Goal: Information Seeking & Learning: Learn about a topic

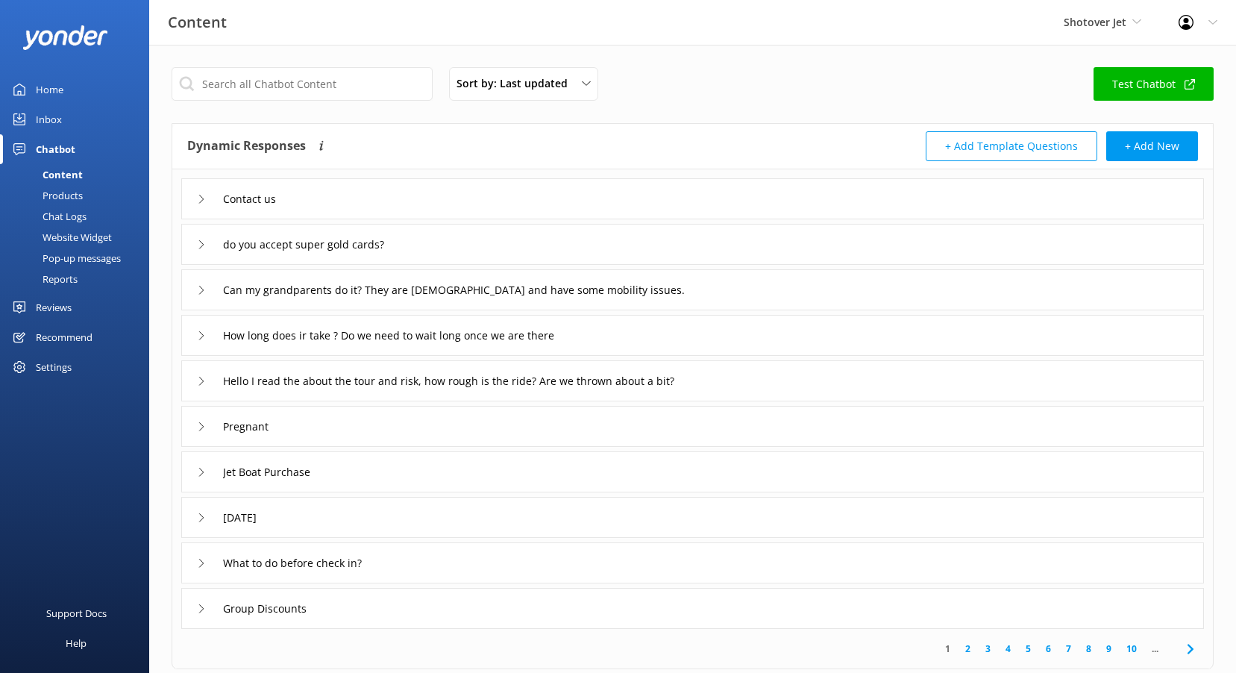
click at [50, 85] on div "Home" at bounding box center [50, 90] width 28 height 30
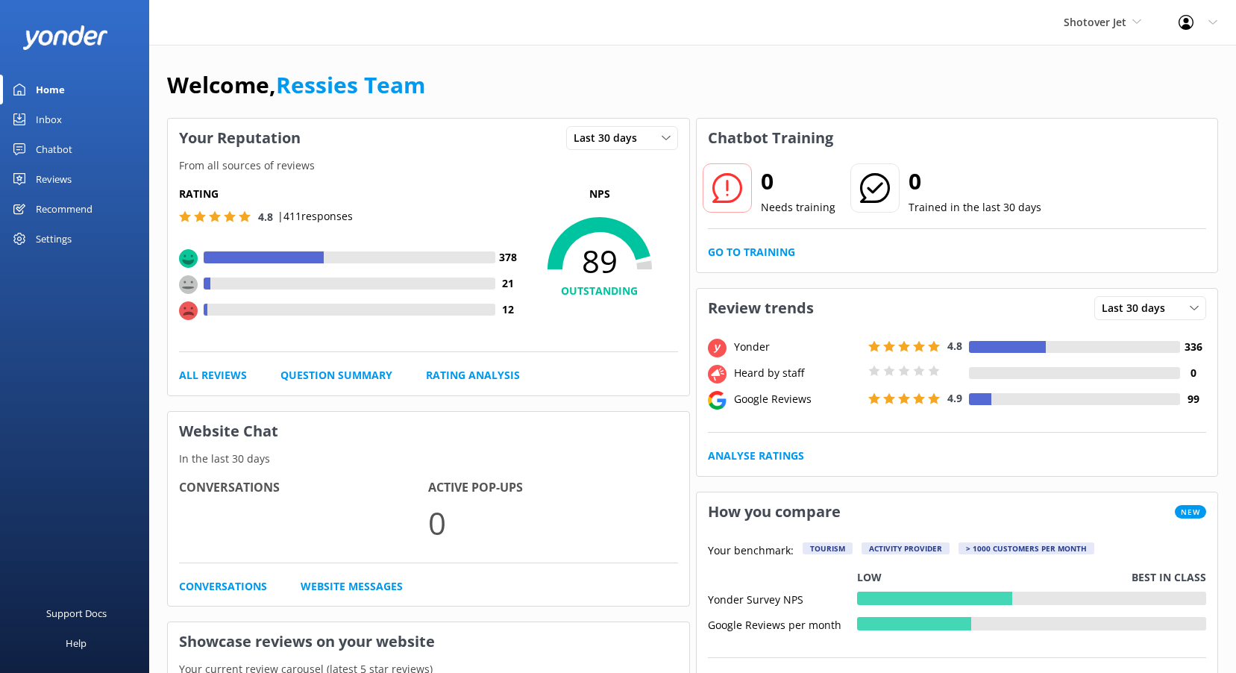
click at [54, 173] on div "Reviews" at bounding box center [54, 179] width 36 height 30
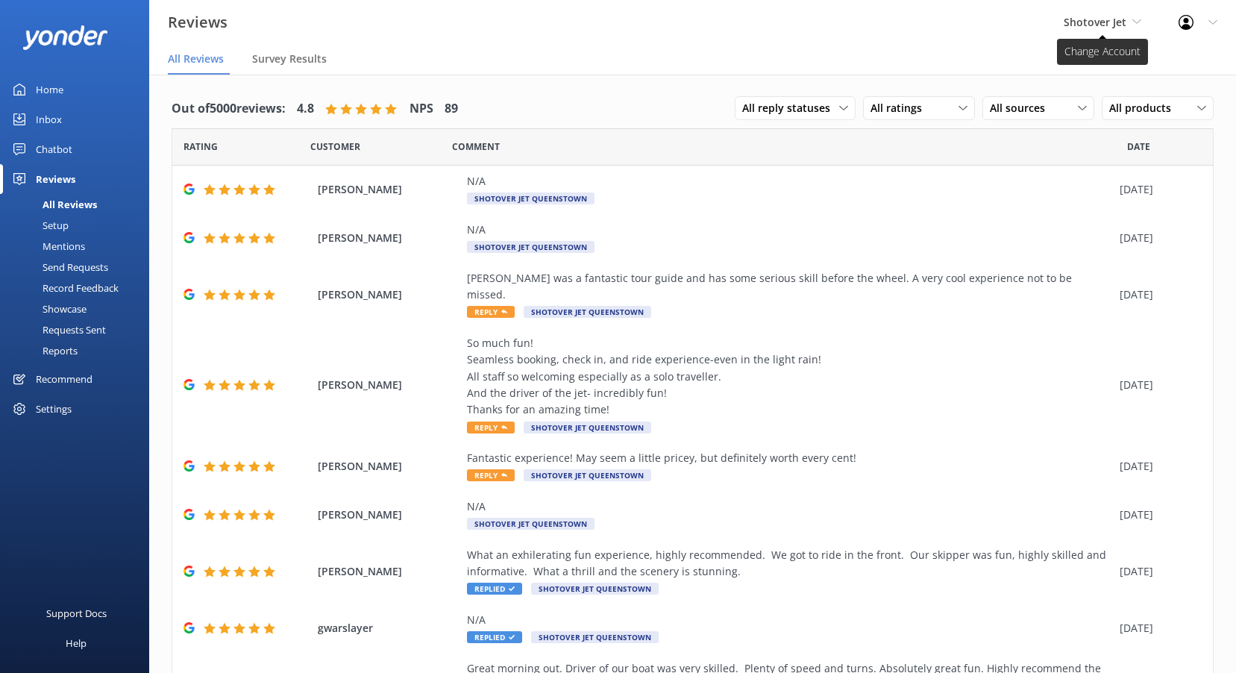
click at [1132, 28] on span "Shotover Jet" at bounding box center [1103, 22] width 78 height 16
click at [1124, 89] on link "Dart River Adventures" at bounding box center [1119, 99] width 149 height 36
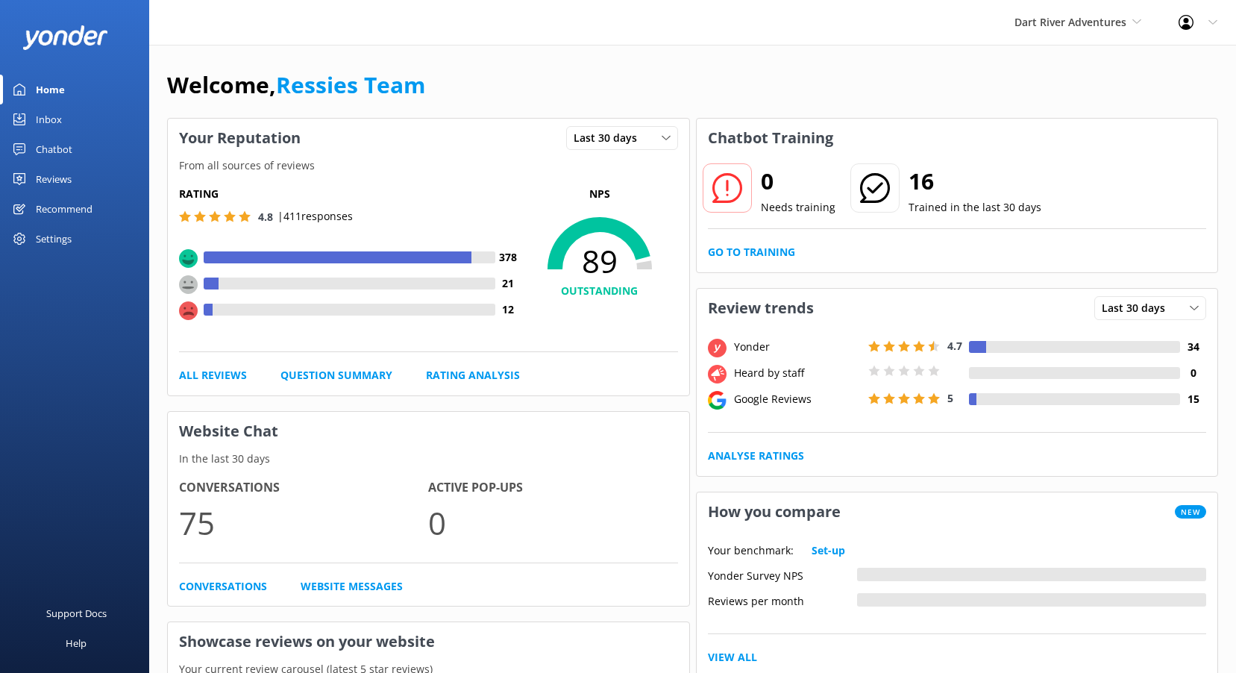
click at [43, 166] on div "Reviews" at bounding box center [54, 179] width 36 height 30
